Goal: Find specific page/section: Find specific page/section

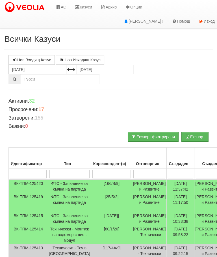
click at [82, 5] on link "Казуси" at bounding box center [83, 7] width 26 height 14
click at [86, 9] on link "Казуси" at bounding box center [83, 7] width 26 height 14
click at [80, 9] on icon at bounding box center [77, 7] width 5 height 4
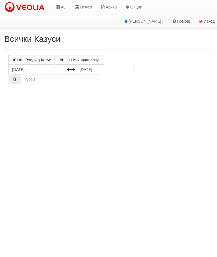
select select "10"
select select "1"
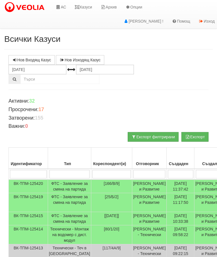
click at [89, 4] on link "Казуси" at bounding box center [83, 7] width 26 height 14
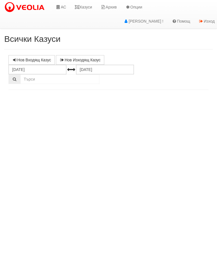
select select "10"
select select "1"
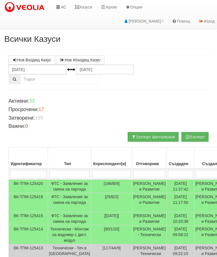
click at [86, 5] on link "Казуси" at bounding box center [83, 7] width 26 height 14
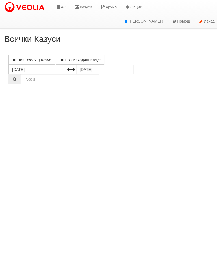
select select "10"
select select "1"
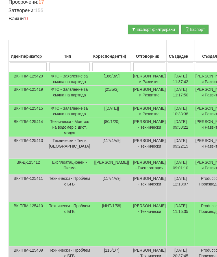
scroll to position [90, 0]
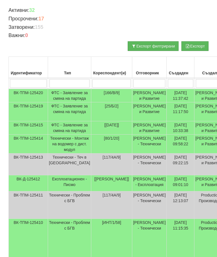
click at [137, 80] on input "search" at bounding box center [149, 83] width 32 height 8
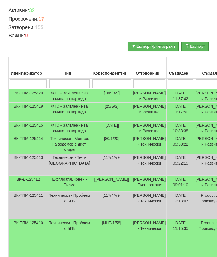
type input "С"
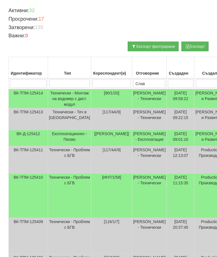
type input "Слави"
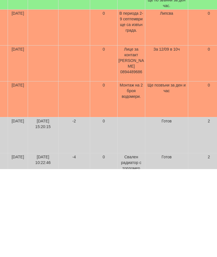
scroll to position [96, 18]
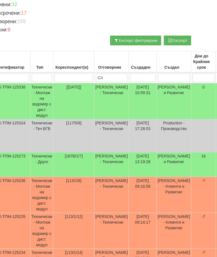
type input "С"
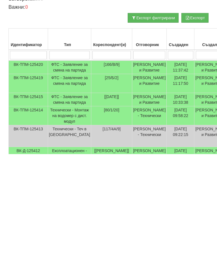
scroll to position [0, 0]
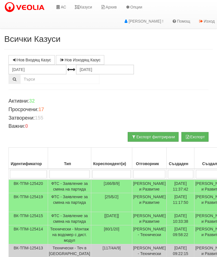
click at [85, 7] on link "Казуси" at bounding box center [83, 7] width 26 height 14
click at [81, 2] on link "Казуси" at bounding box center [83, 7] width 26 height 14
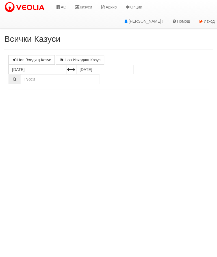
select select "10"
select select "1"
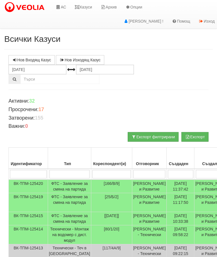
click at [90, 8] on link "Казуси" at bounding box center [83, 7] width 26 height 14
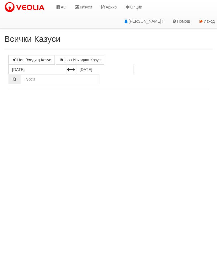
select select "10"
select select "1"
